Goal: Transaction & Acquisition: Subscribe to service/newsletter

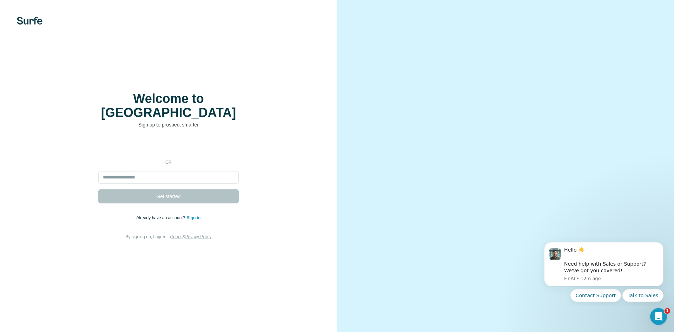
click at [196, 215] on link "Sign in" at bounding box center [193, 217] width 14 height 5
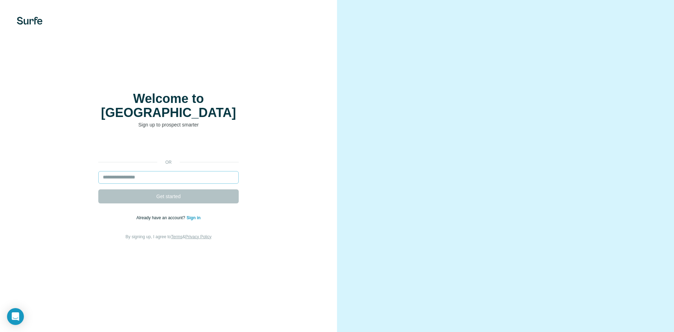
click at [165, 164] on div "or Get started Already have an account? Sign in By signing up, I agree to Terms…" at bounding box center [168, 189] width 309 height 101
click at [165, 171] on input "email" at bounding box center [168, 177] width 140 height 13
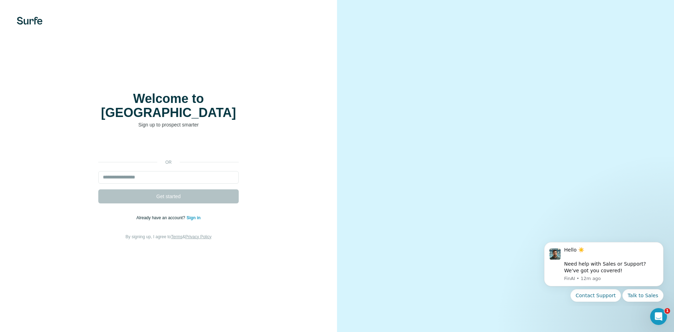
click at [197, 215] on link "Sign in" at bounding box center [193, 217] width 14 height 5
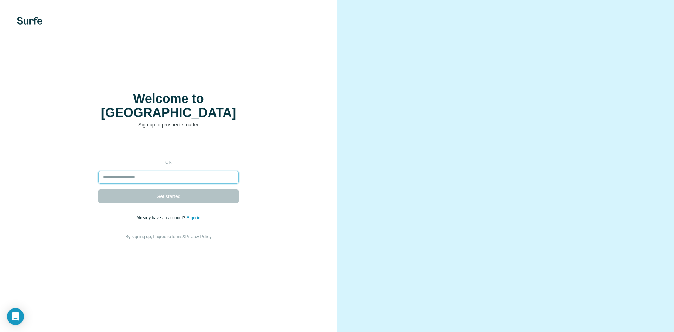
click at [172, 171] on input "email" at bounding box center [168, 177] width 140 height 13
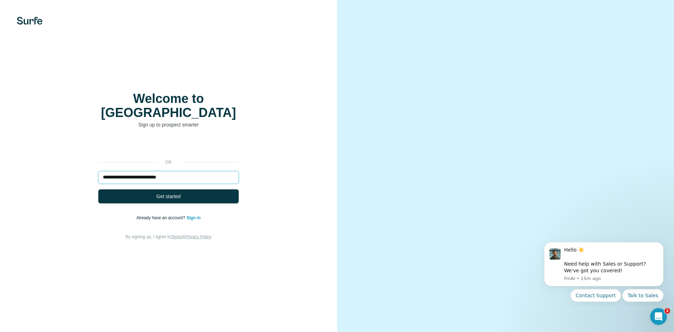
type input "**********"
click at [98, 189] on button "Get started" at bounding box center [168, 196] width 140 height 14
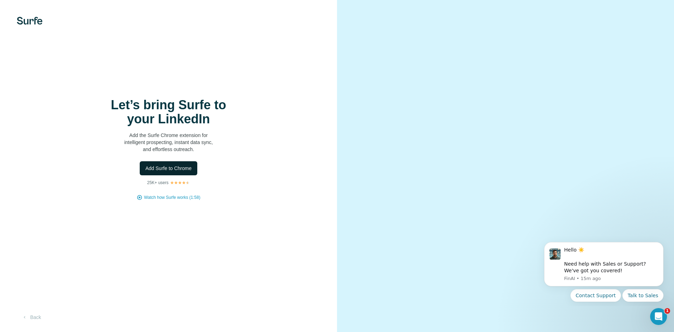
click at [182, 167] on span "Add Surfe to Chrome" at bounding box center [168, 168] width 46 height 7
